Goal: Information Seeking & Learning: Understand process/instructions

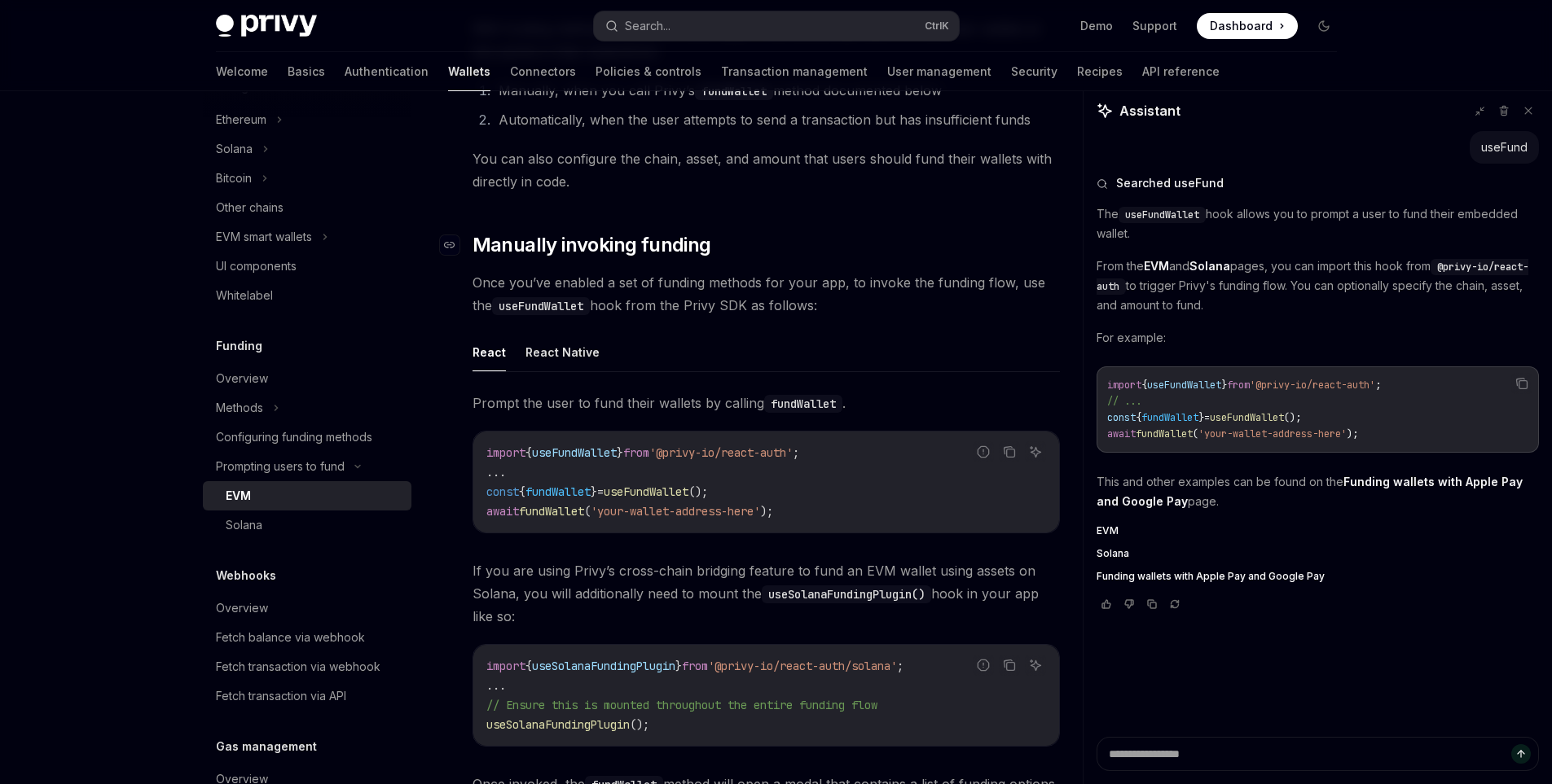
scroll to position [407, 0]
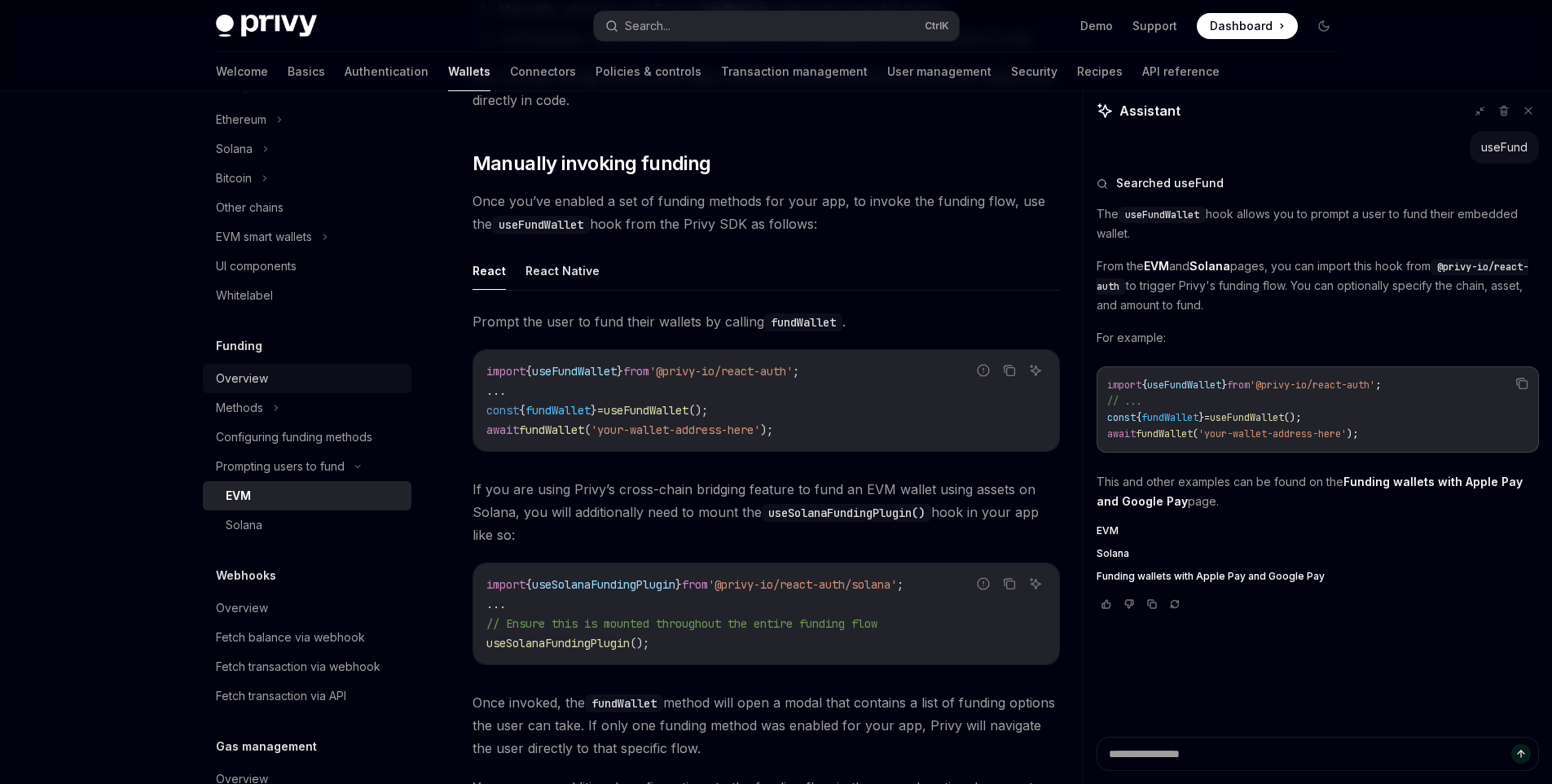
click at [242, 375] on div "Overview" at bounding box center [241, 379] width 52 height 20
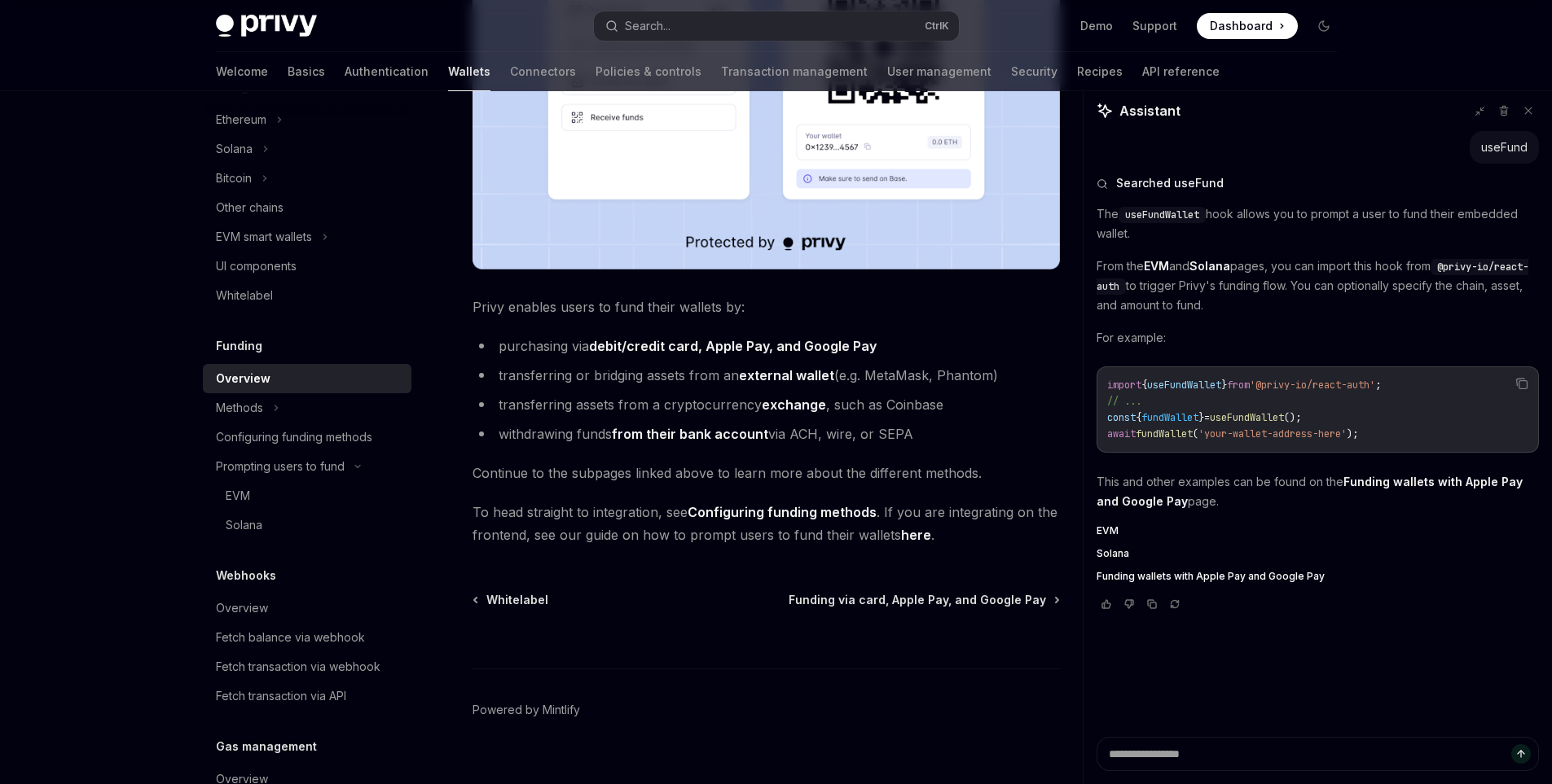
scroll to position [514, 0]
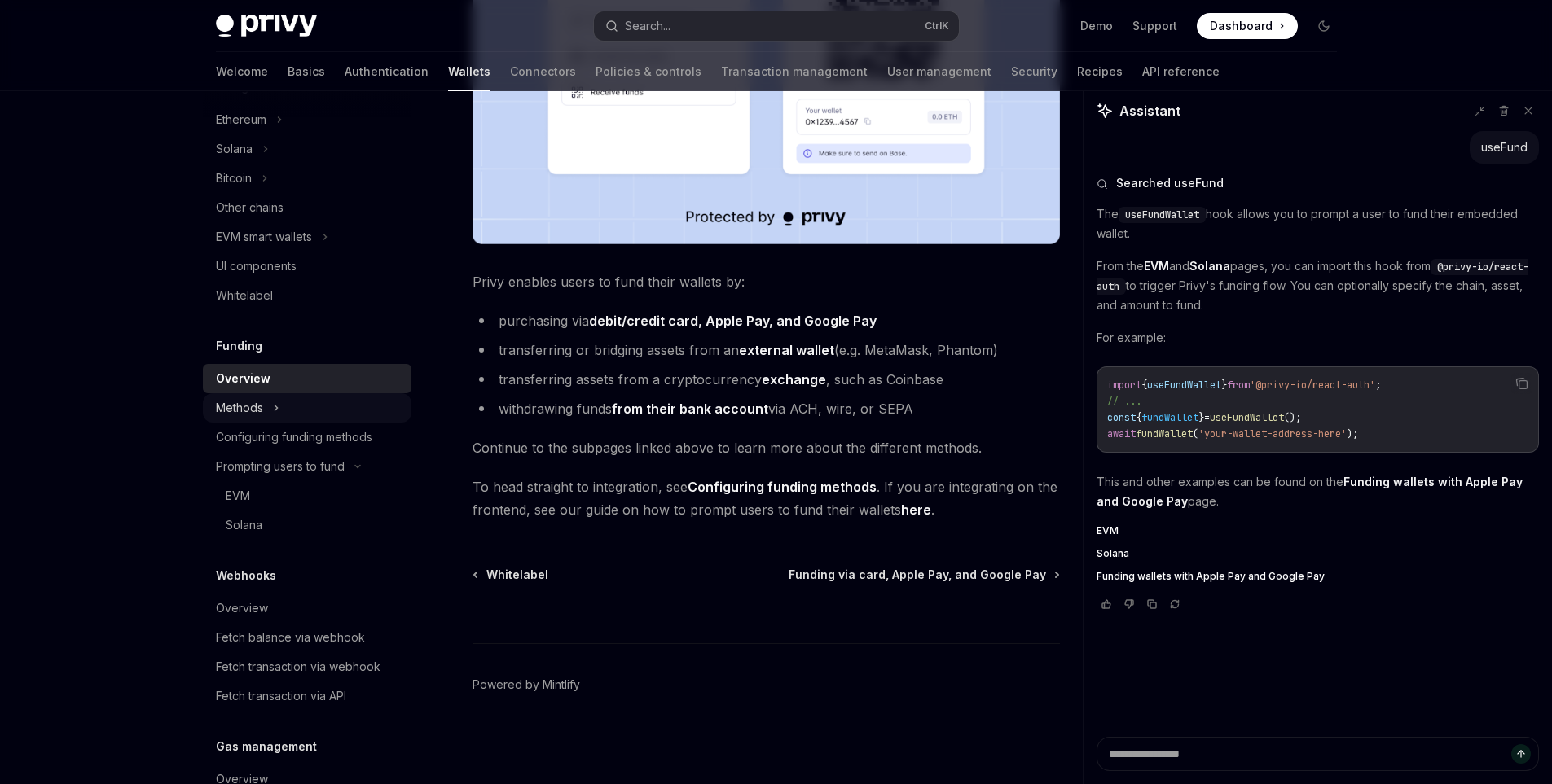
click at [241, 403] on div "Methods" at bounding box center [239, 408] width 47 height 20
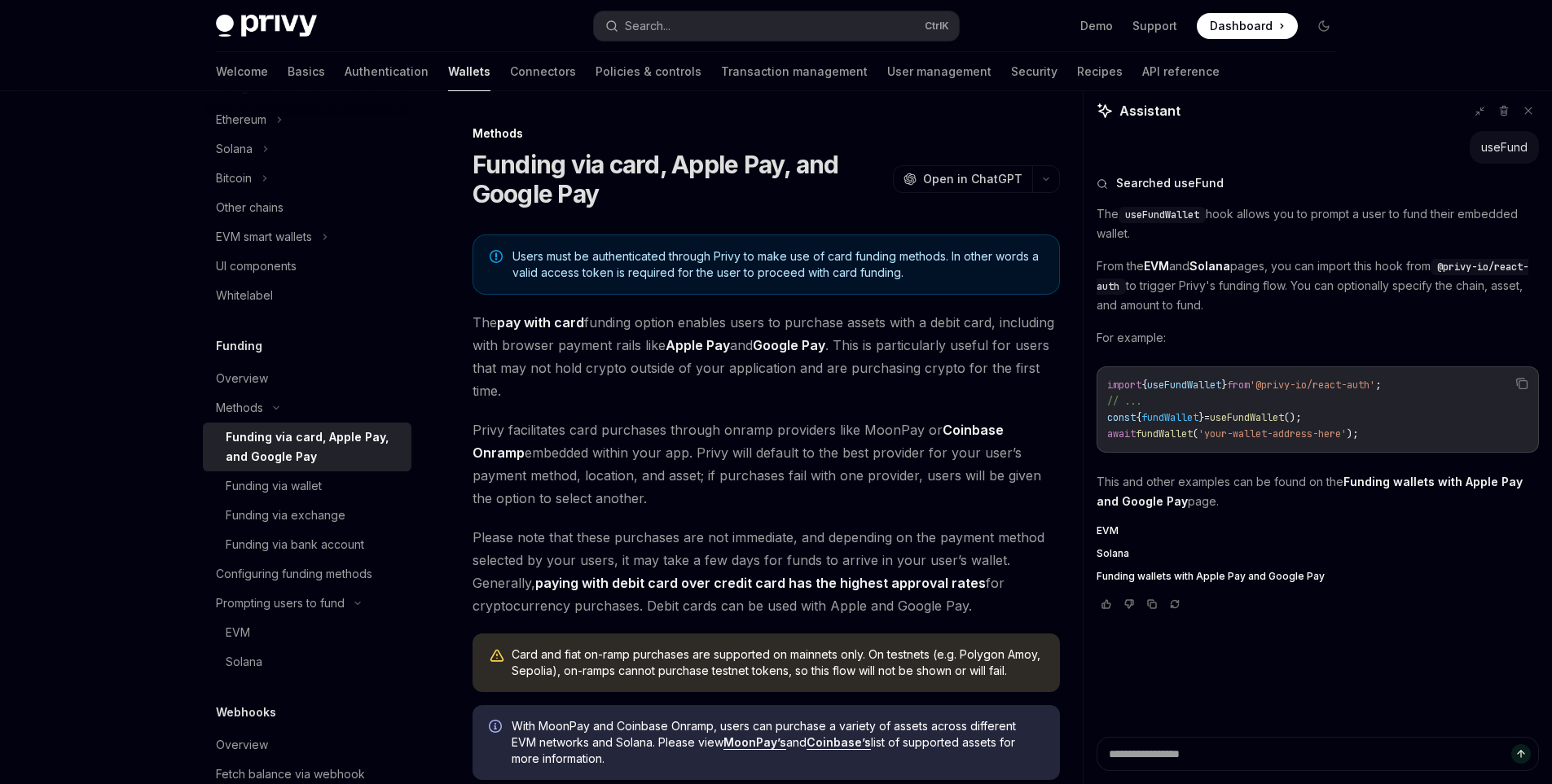
scroll to position [325, 0]
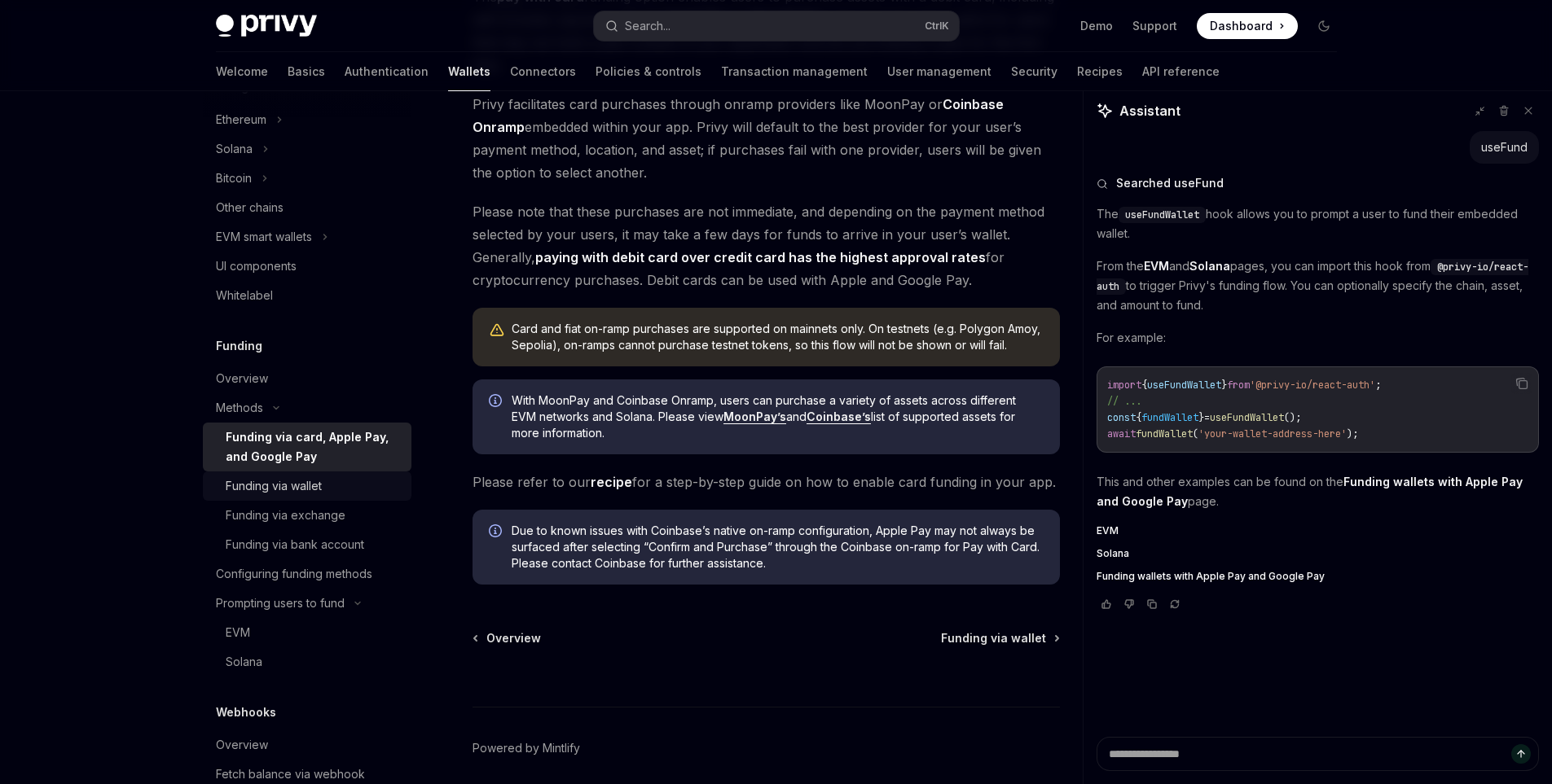
click at [276, 494] on div "Funding via wallet" at bounding box center [273, 486] width 96 height 20
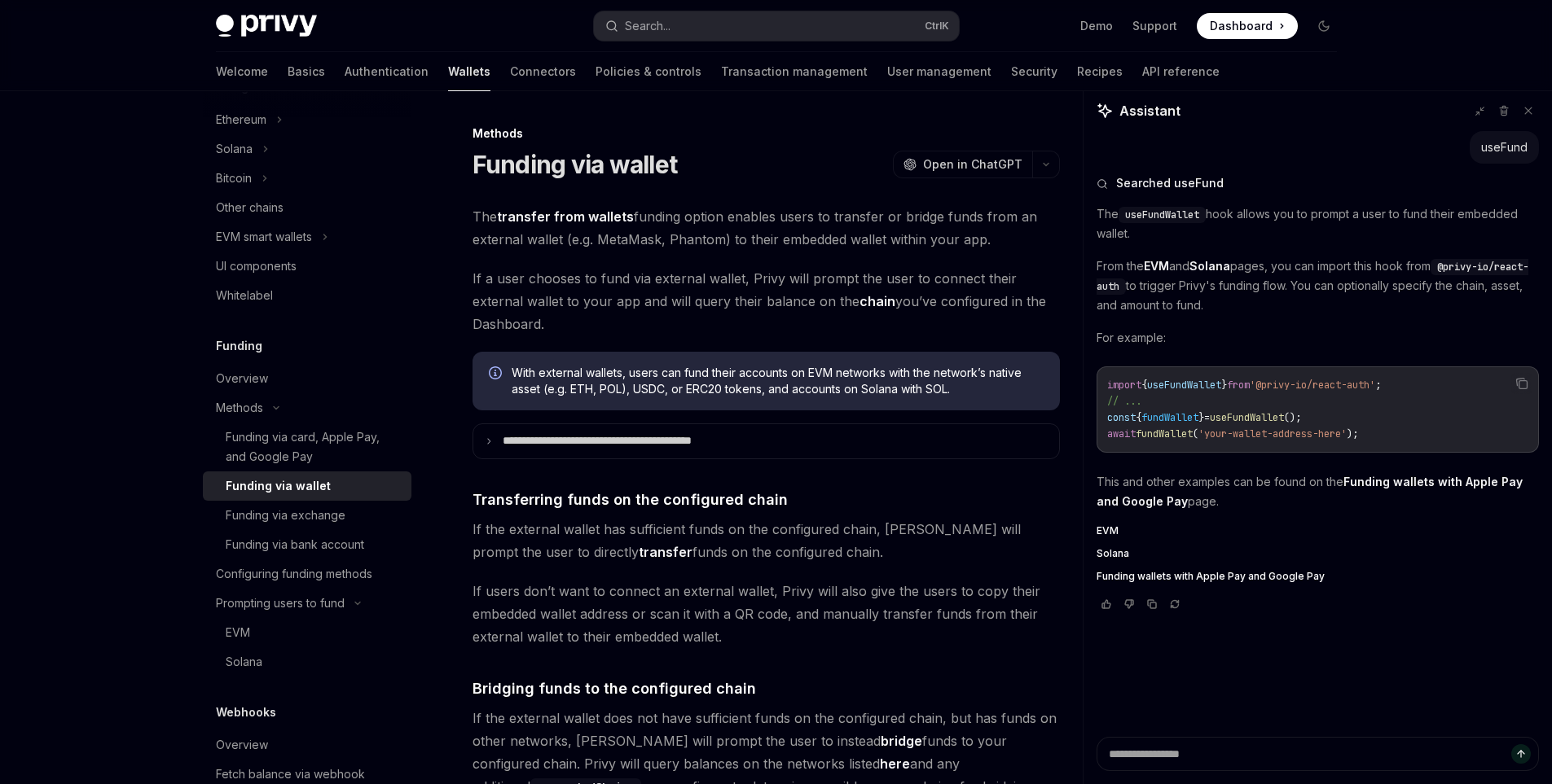
scroll to position [82, 0]
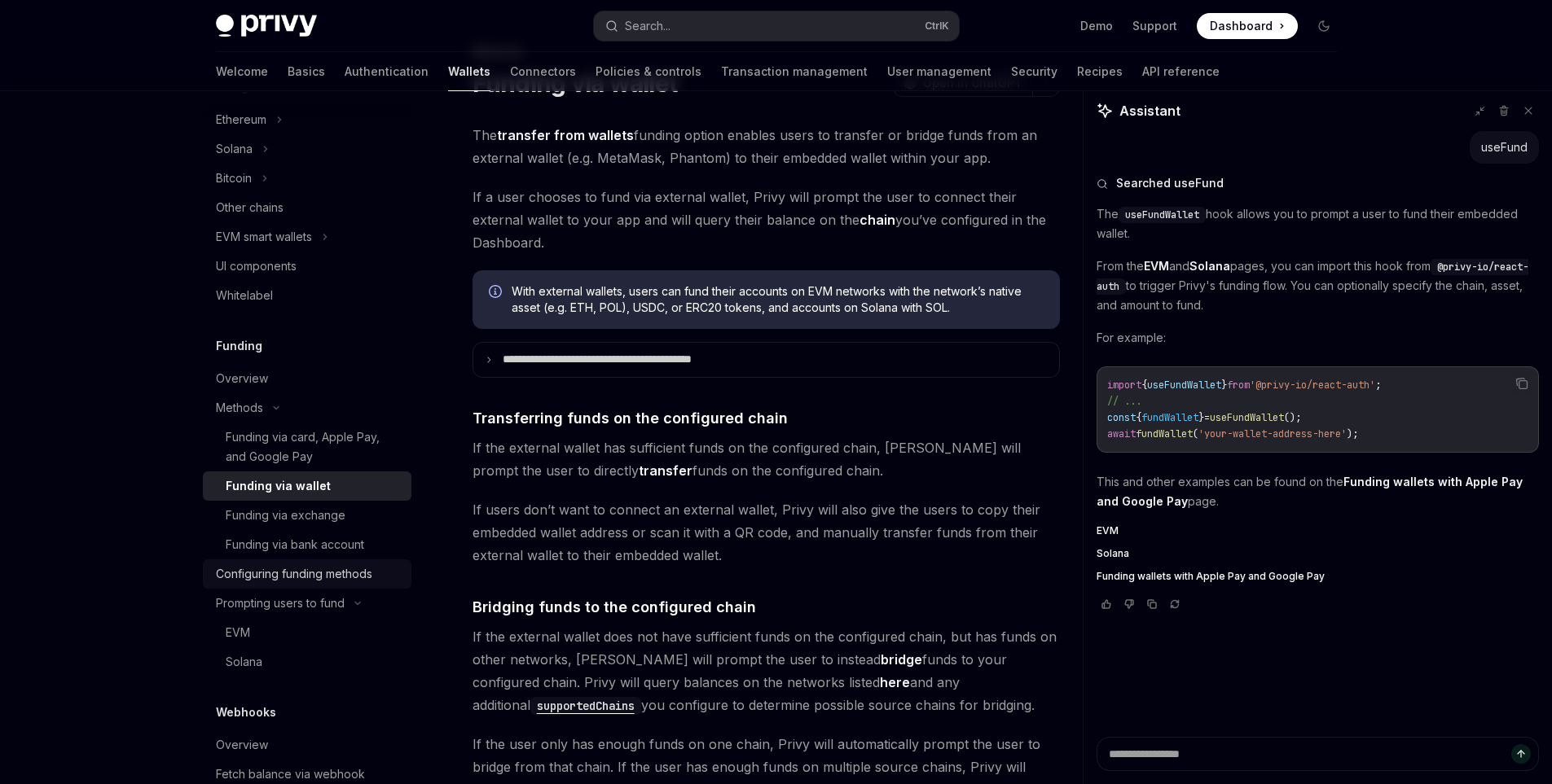
click at [318, 577] on div "Configuring funding methods" at bounding box center [294, 574] width 156 height 20
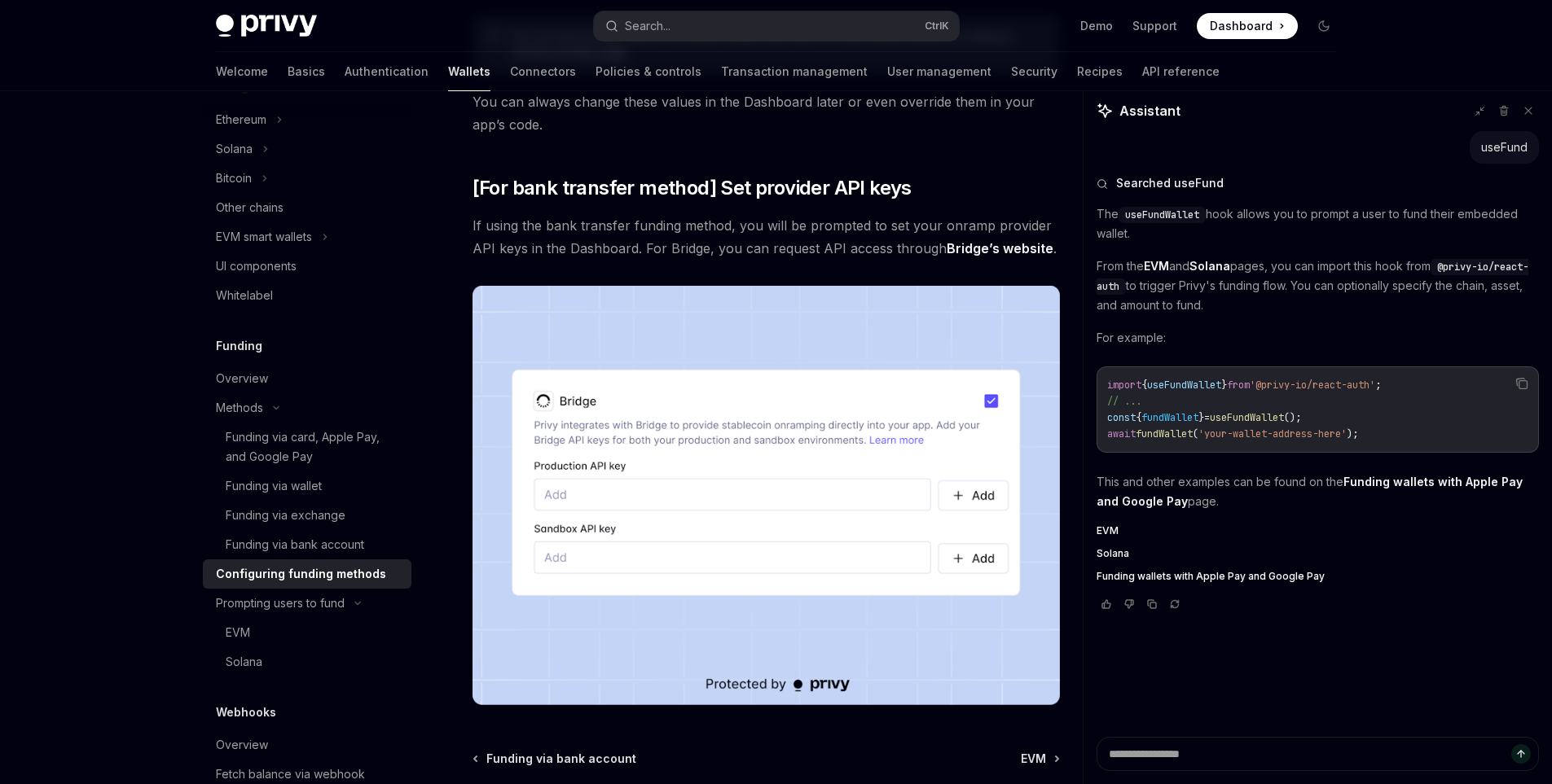
scroll to position [1486, 0]
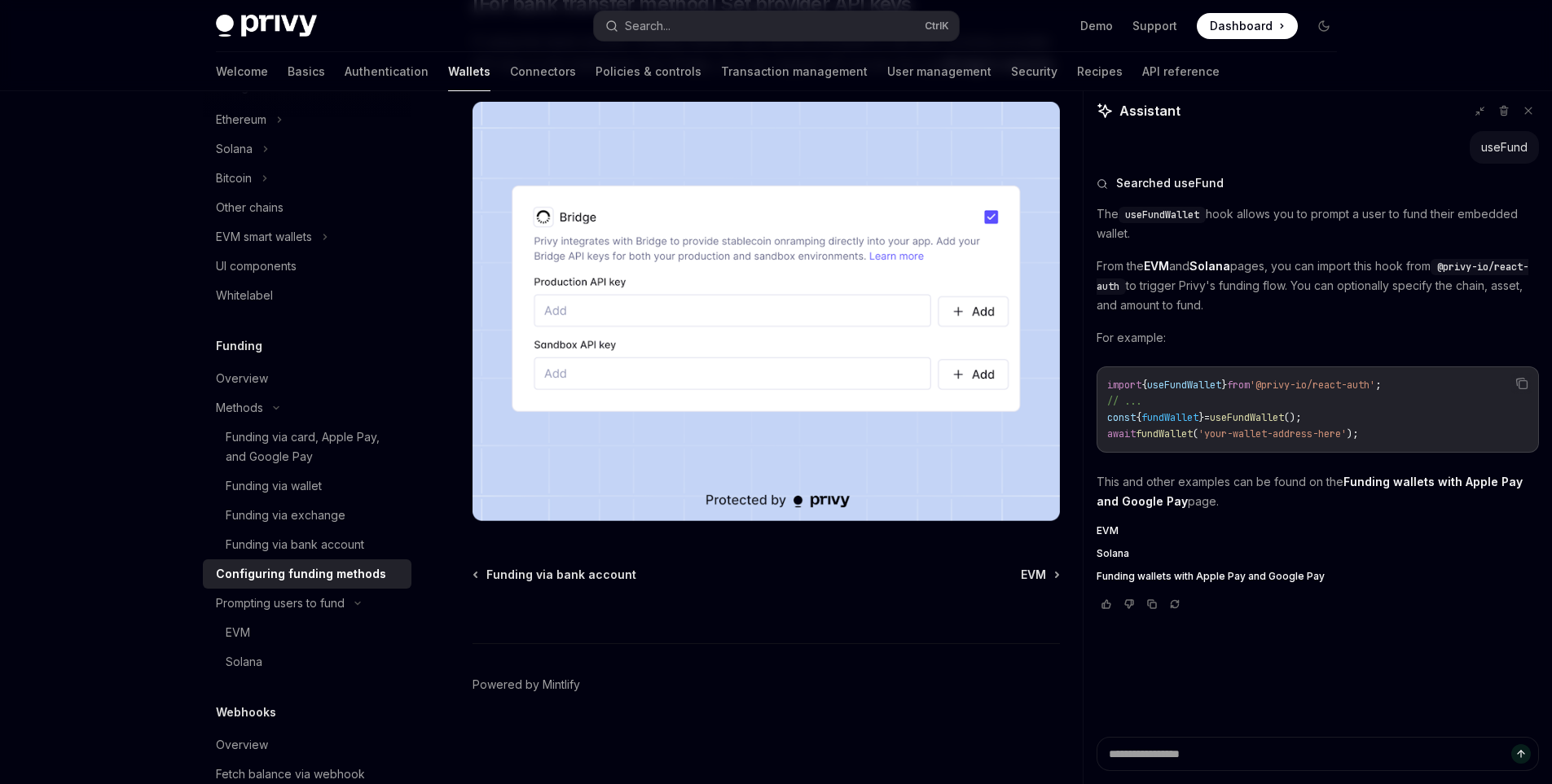
click at [1018, 572] on div "Funding via bank account EVM" at bounding box center [766, 575] width 587 height 16
click at [1035, 573] on span "EVM" at bounding box center [1033, 575] width 25 height 16
type textarea "*"
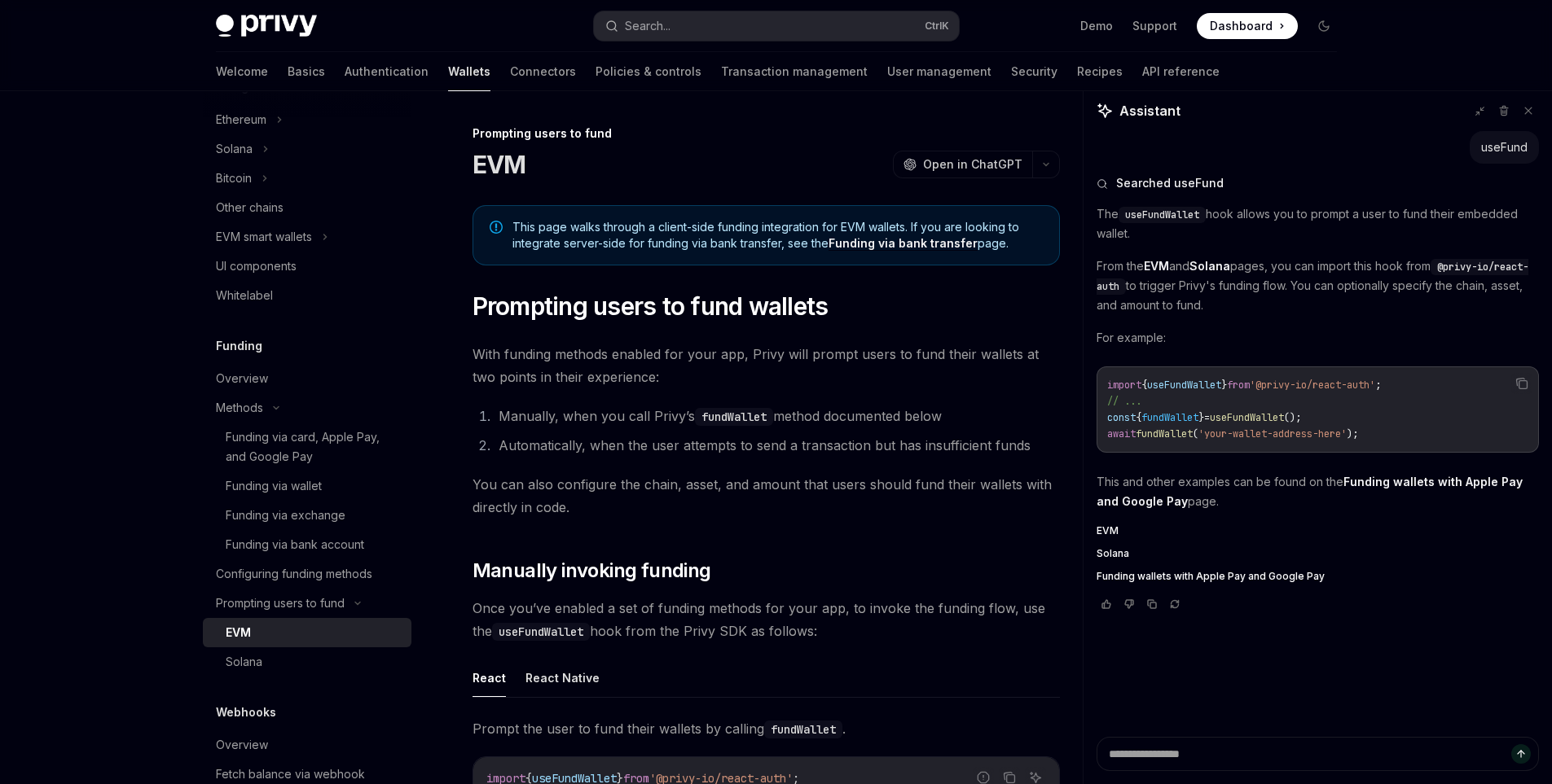
scroll to position [163, 0]
